Goal: Information Seeking & Learning: Learn about a topic

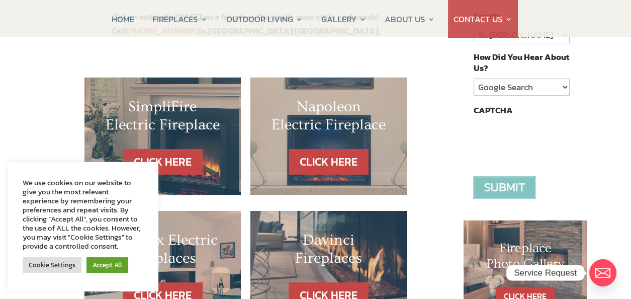
scroll to position [352, 0]
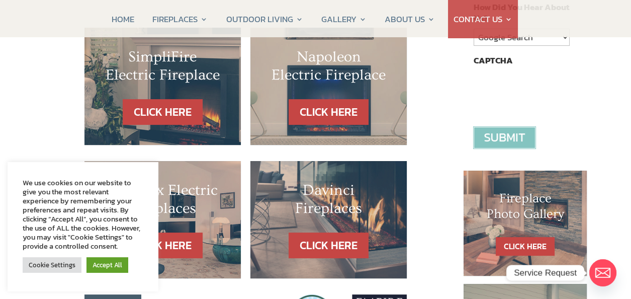
click at [209, 197] on h2 "Dimplex Electric Fireplaces" at bounding box center [163, 201] width 116 height 41
click at [182, 247] on link "CLICK HERE" at bounding box center [163, 245] width 88 height 26
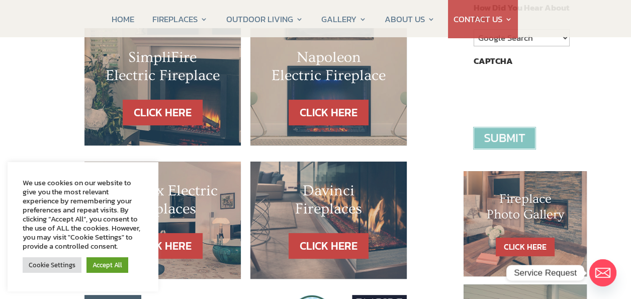
click at [187, 93] on div "SimpliFire Electric Fireplace" at bounding box center [163, 73] width 116 height 51
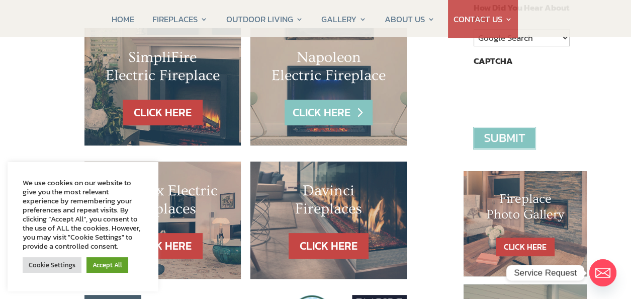
click at [313, 112] on link "CLICK HERE" at bounding box center [329, 113] width 88 height 26
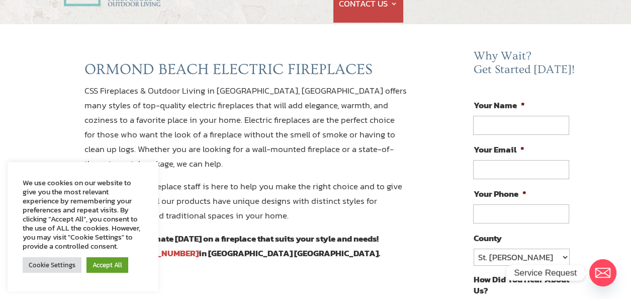
scroll to position [0, 0]
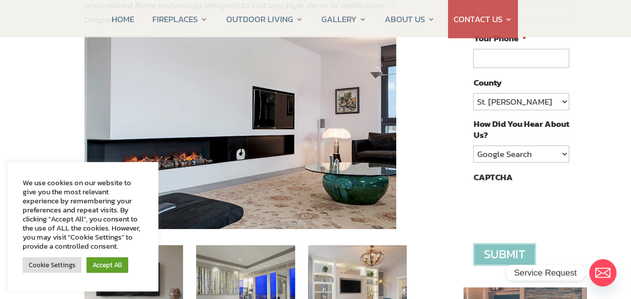
scroll to position [251, 0]
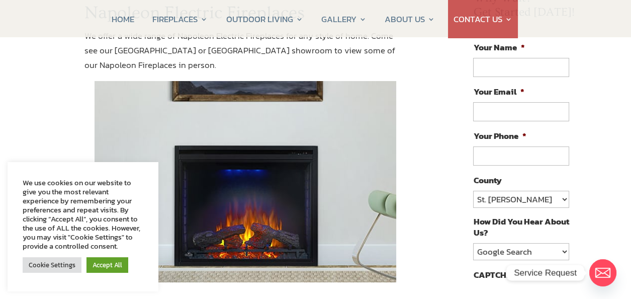
scroll to position [151, 0]
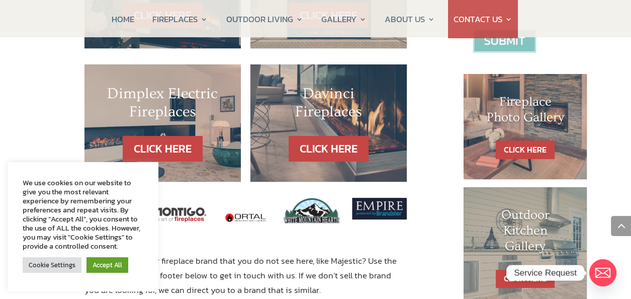
scroll to position [452, 0]
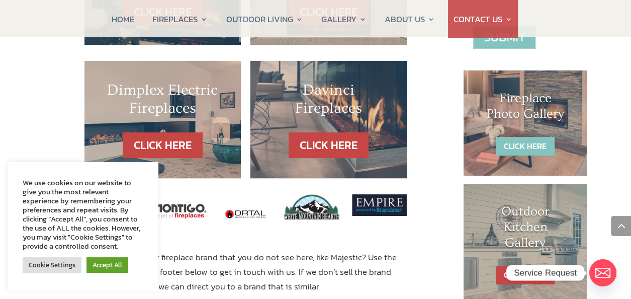
click at [518, 137] on link "CLICK HERE" at bounding box center [525, 146] width 59 height 19
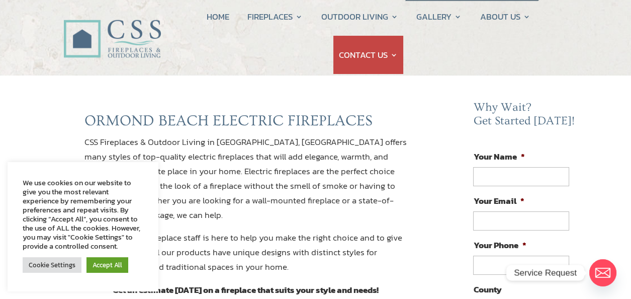
scroll to position [50, 0]
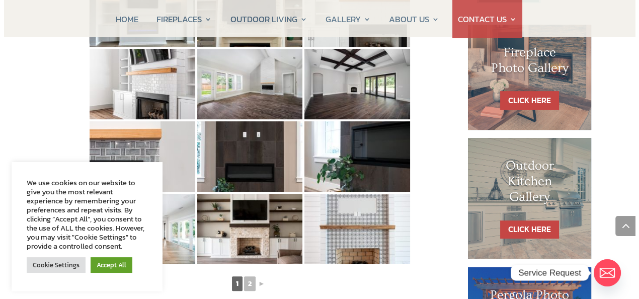
scroll to position [503, 0]
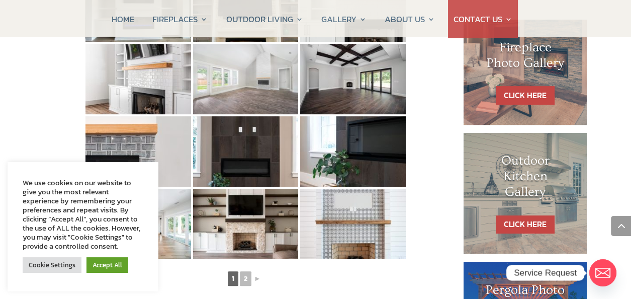
click at [250, 78] on img at bounding box center [246, 79] width 106 height 70
